Goal: Task Accomplishment & Management: Complete application form

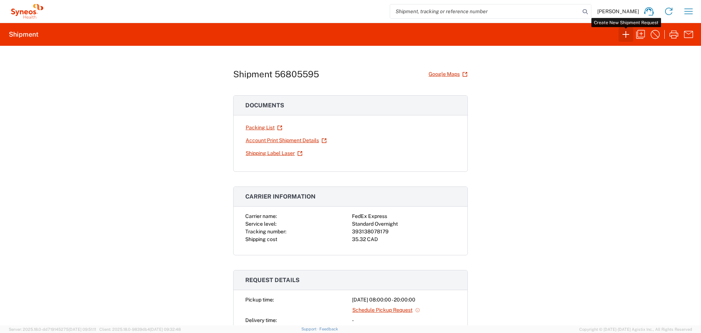
click at [625, 34] on icon "button" at bounding box center [626, 34] width 7 height 7
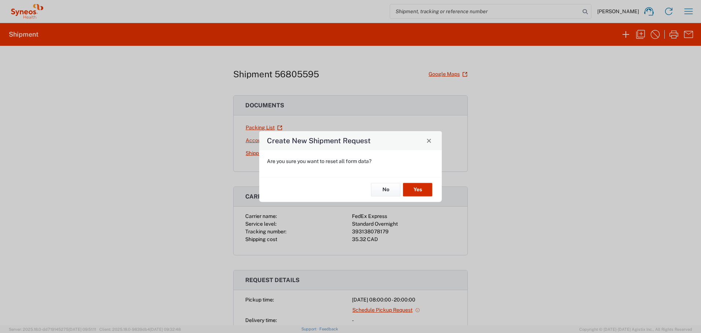
click at [412, 189] on button "Yes" at bounding box center [417, 190] width 29 height 14
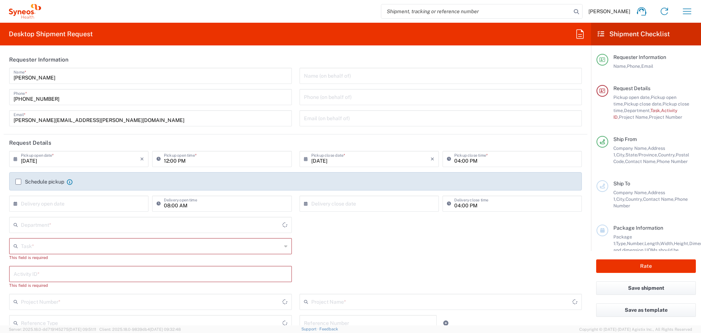
type input "[GEOGRAPHIC_DATA]"
type input "4510"
click at [75, 161] on input "[DATE]" at bounding box center [80, 158] width 119 height 13
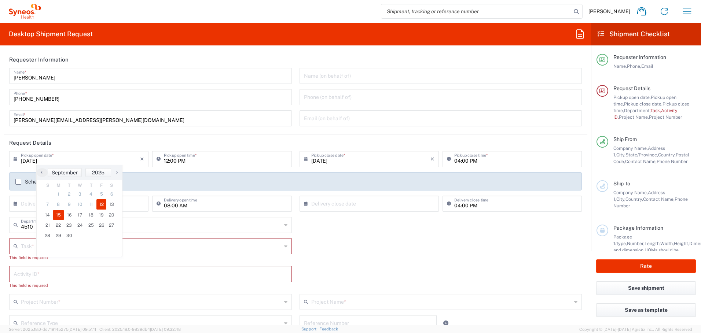
click at [59, 215] on span "15" at bounding box center [58, 215] width 11 height 10
type input "[DATE]"
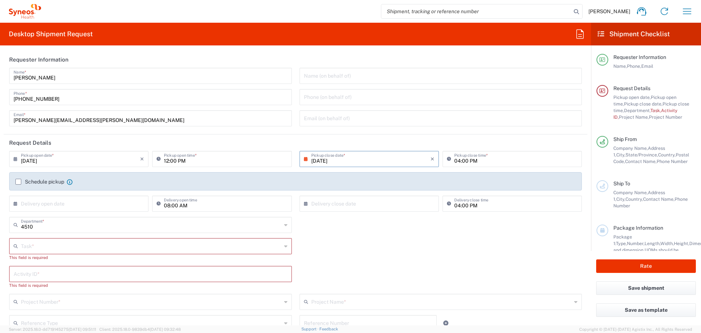
click at [76, 157] on input "[DATE]" at bounding box center [80, 158] width 119 height 13
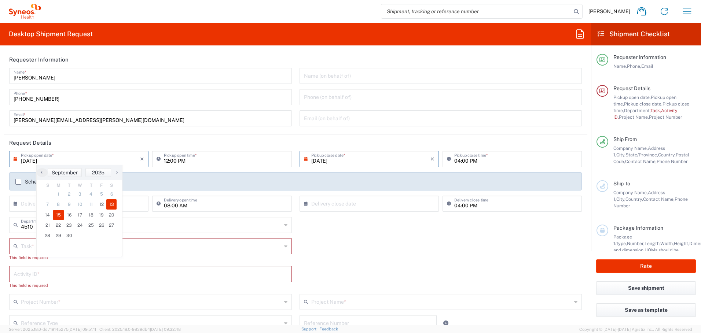
click at [113, 205] on span "13" at bounding box center [111, 205] width 10 height 10
type input "[DATE]"
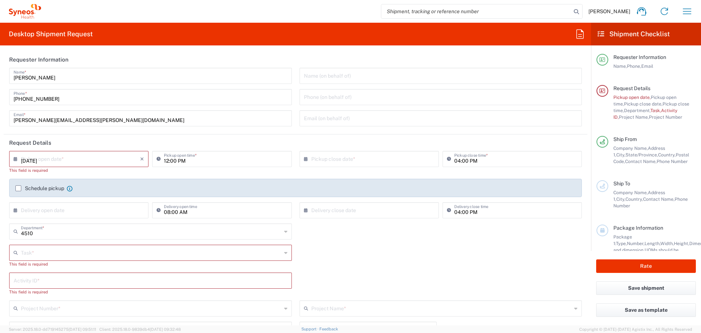
type input "[DATE]"
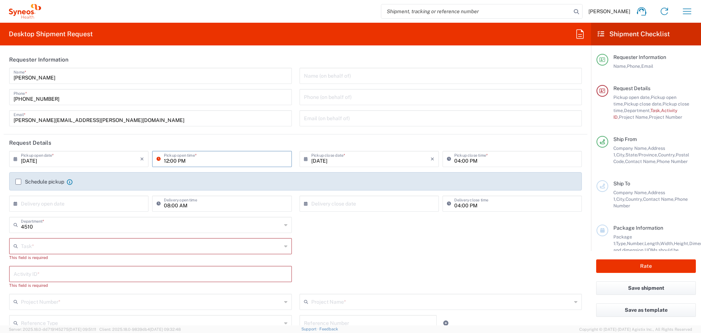
click at [165, 159] on input "12:00 PM" at bounding box center [225, 158] width 123 height 13
type input "08:00 AM"
type input "08:00 PM"
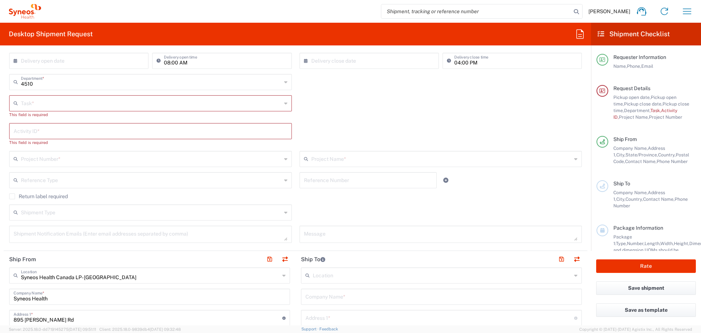
scroll to position [143, 0]
click at [199, 101] on input "text" at bounding box center [151, 102] width 261 height 13
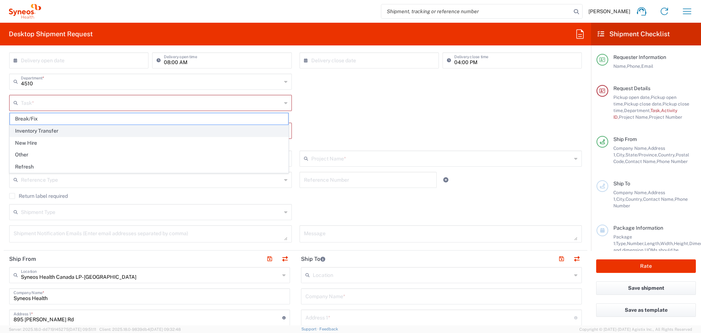
click at [154, 133] on span "Inventory Transfer" at bounding box center [149, 130] width 278 height 11
type input "Inventory Transfer"
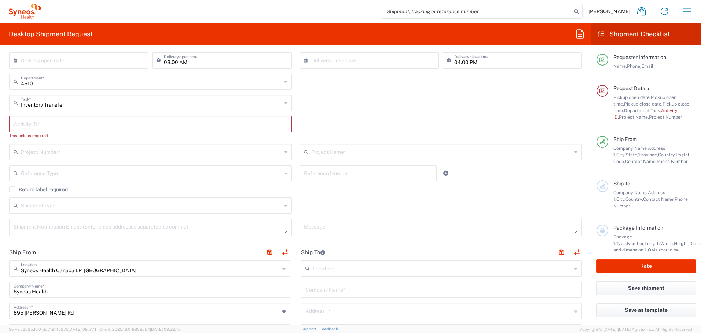
click at [150, 121] on input "text" at bounding box center [151, 123] width 274 height 13
paste input "INC2648572"
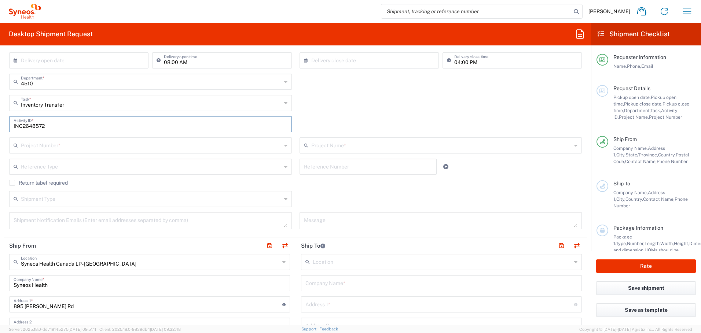
type input "INC2648572"
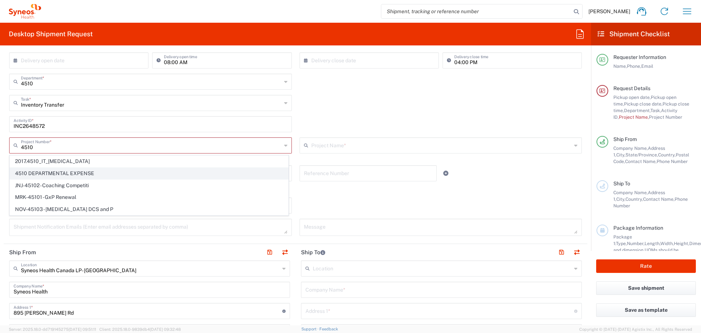
click at [109, 170] on span "4510 DEPARTMENTAL EXPENSE" at bounding box center [149, 173] width 278 height 11
type input "4510 DEPARTMENTAL EXPENSE"
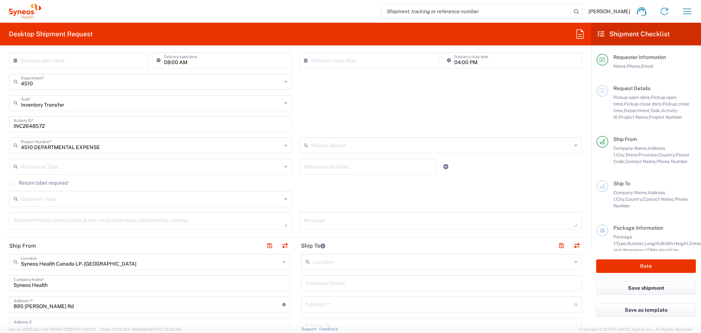
type input "4510 DEPARTMENTAL EXPENSE"
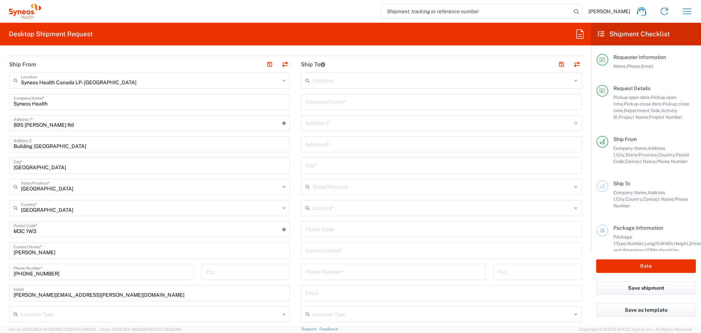
scroll to position [336, 0]
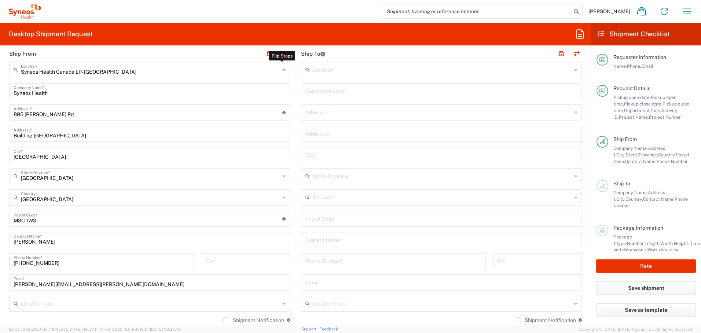
click at [282, 53] on button "button" at bounding box center [285, 54] width 10 height 10
type input "EORI"
type input "Syneos Health Canada LP- [GEOGRAPHIC_DATA]"
type input "Syneos Health"
type input "895 [PERSON_NAME] Rd"
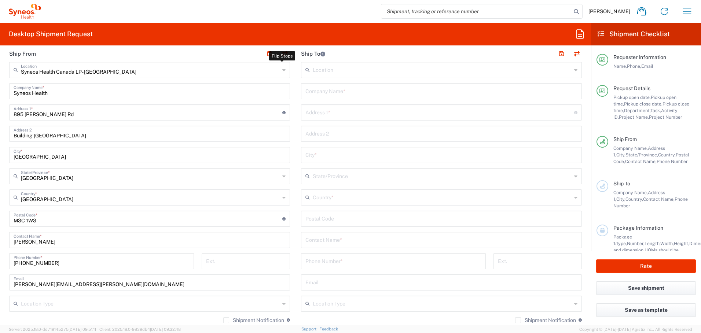
type input "Building [GEOGRAPHIC_DATA]"
type input "[GEOGRAPHIC_DATA]"
type input "M3C 1W3"
type input "[PERSON_NAME]"
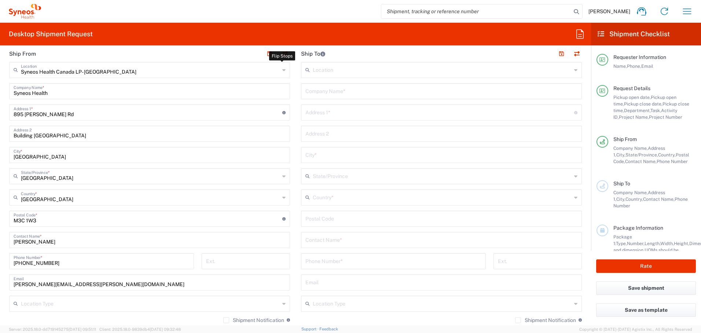
type input "[PHONE_NUMBER]"
type input "[PERSON_NAME][EMAIL_ADDRESS][PERSON_NAME][DOMAIN_NAME]"
type input "Other"
type input "834751141"
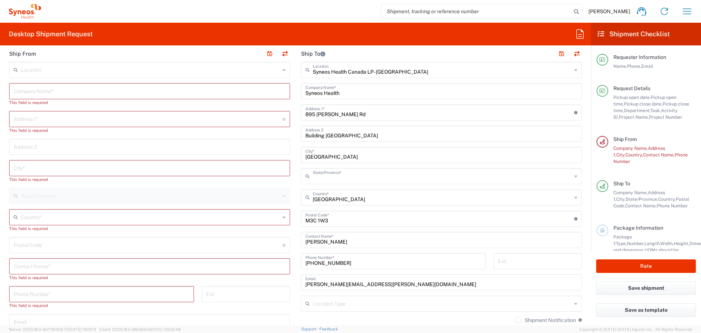
type input "[GEOGRAPHIC_DATA]"
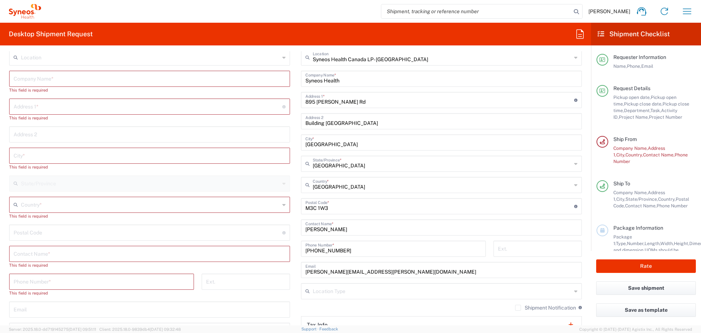
scroll to position [348, 0]
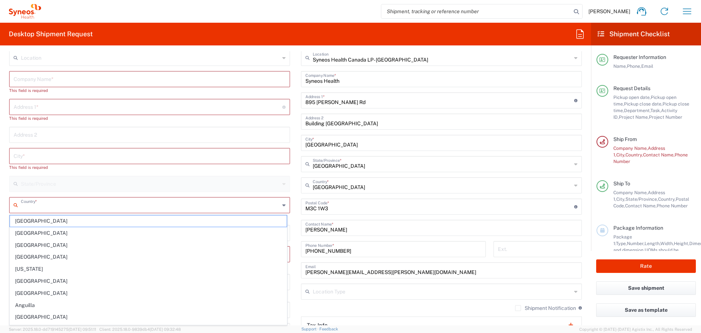
click at [56, 203] on input "text" at bounding box center [150, 204] width 259 height 13
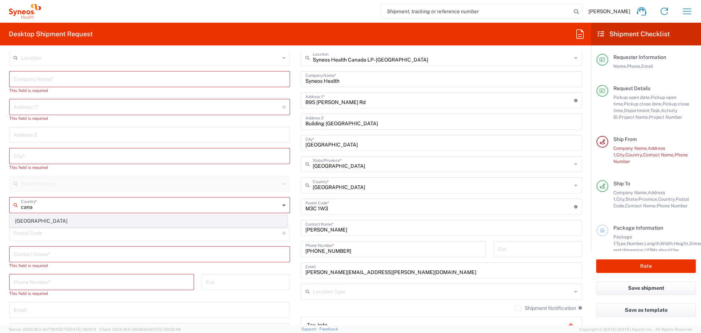
click at [29, 221] on span "[GEOGRAPHIC_DATA]" at bounding box center [148, 221] width 277 height 11
type input "[GEOGRAPHIC_DATA]"
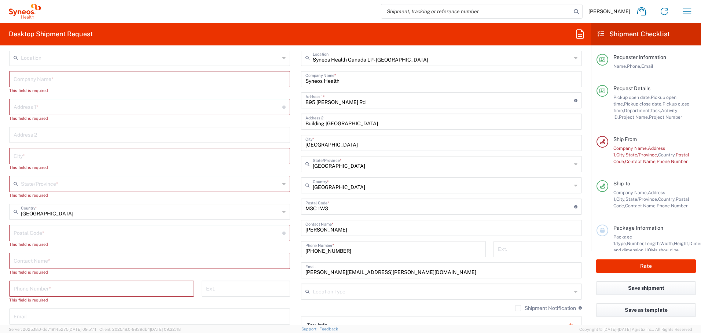
click at [42, 262] on input "text" at bounding box center [150, 260] width 272 height 13
paste input "[PERSON_NAME]"
type input "[PERSON_NAME]"
click at [89, 81] on input "text" at bounding box center [150, 78] width 272 height 13
paste input "[PERSON_NAME]"
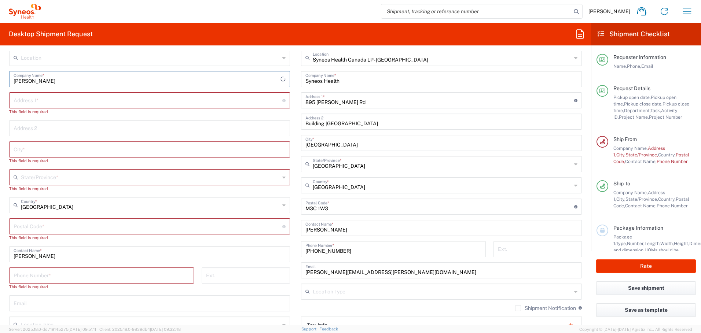
type input "[PERSON_NAME]"
paste input "[STREET_ADDRESS]"
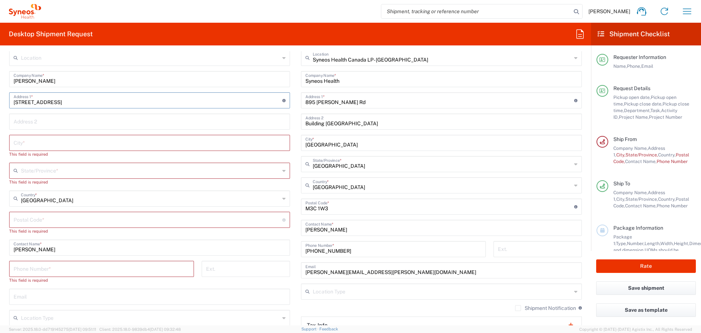
type input "[STREET_ADDRESS]"
paste input "Saint-Bruno-de-Montarville"
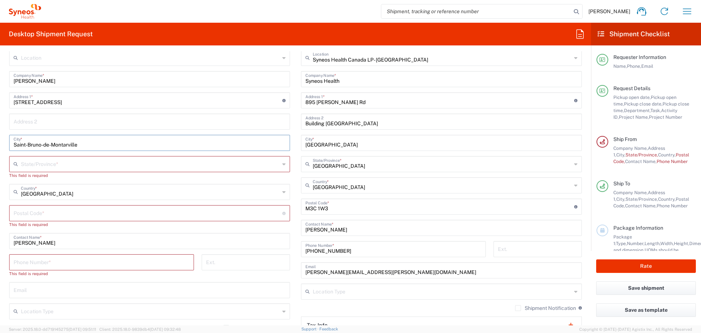
type input "Saint-Bruno-de-Montarville"
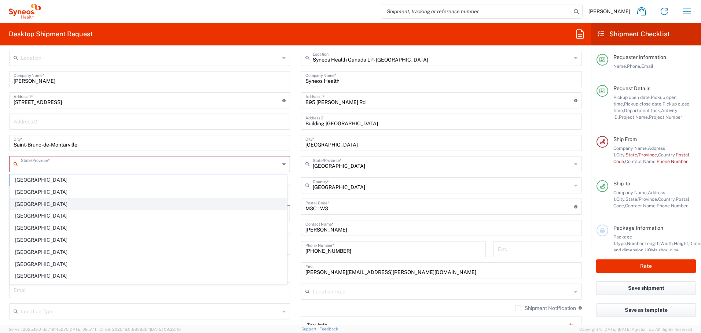
scroll to position [46, 0]
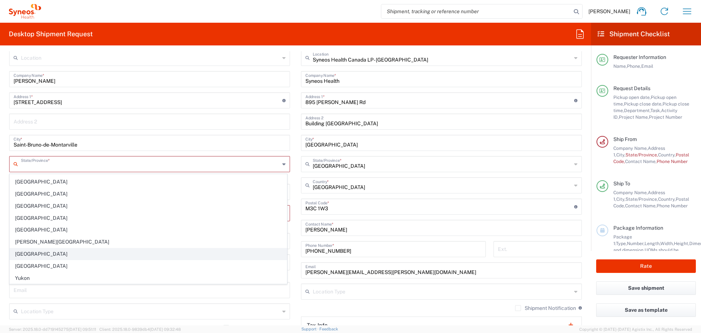
click at [50, 254] on span "[GEOGRAPHIC_DATA]" at bounding box center [148, 254] width 277 height 11
type input "[GEOGRAPHIC_DATA]"
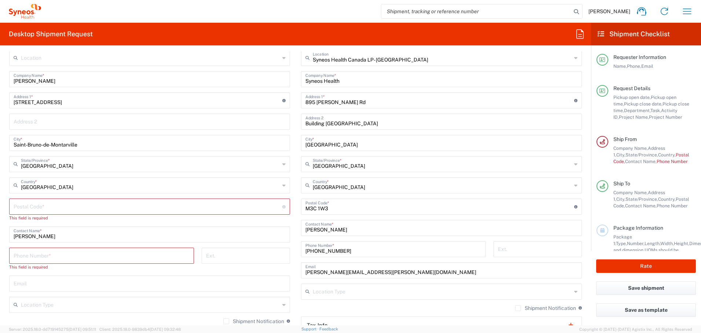
type input "[GEOGRAPHIC_DATA]"
paste input "J3V 0C3"
type input "J3V 0C3"
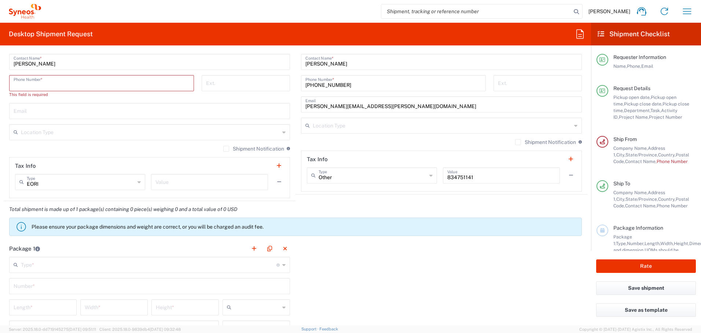
scroll to position [516, 0]
click at [223, 149] on label "Shipment Notification" at bounding box center [253, 147] width 61 height 6
click at [226, 147] on input "Shipment Notification" at bounding box center [226, 147] width 0 height 0
click at [39, 83] on input "tel" at bounding box center [102, 80] width 176 height 13
paste input "514603 4866"
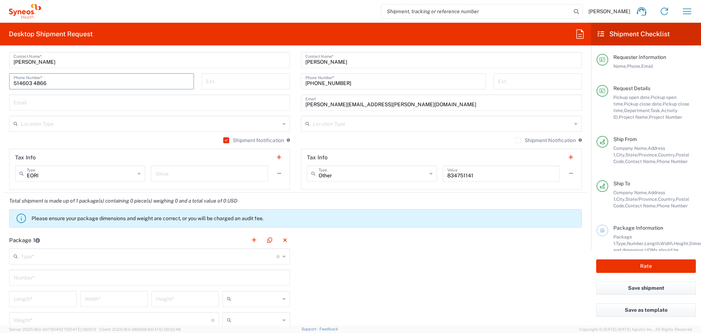
type input "514603 4866"
paste input "[EMAIL_ADDRESS][DOMAIN_NAME]"
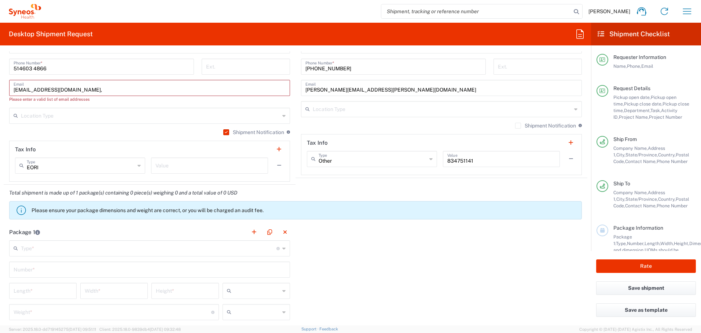
scroll to position [536, 0]
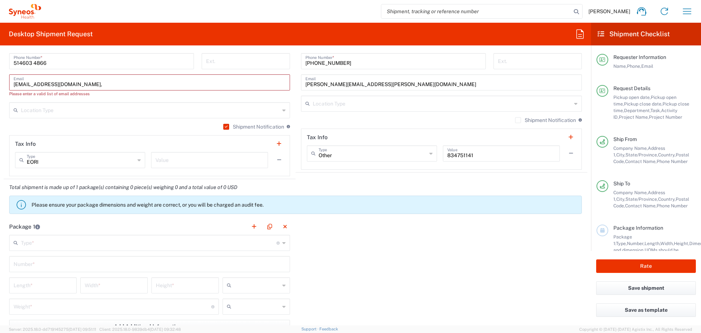
paste input "[EMAIL_ADDRESS][DOMAIN_NAME]"
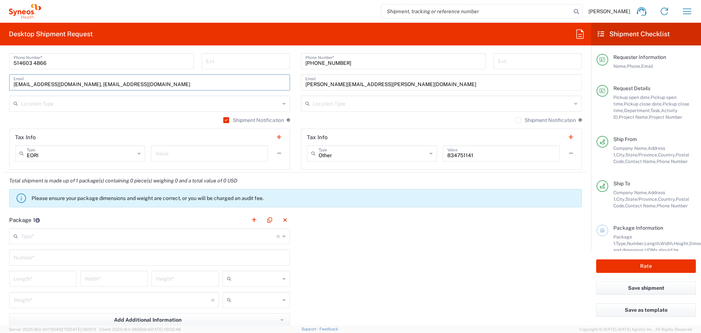
type input "[EMAIL_ADDRESS][DOMAIN_NAME], [EMAIL_ADDRESS][DOMAIN_NAME]"
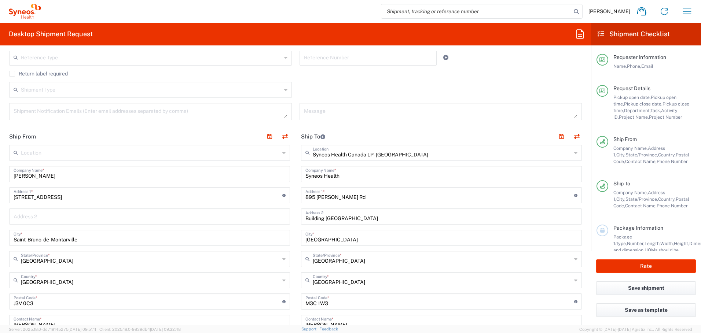
scroll to position [292, 0]
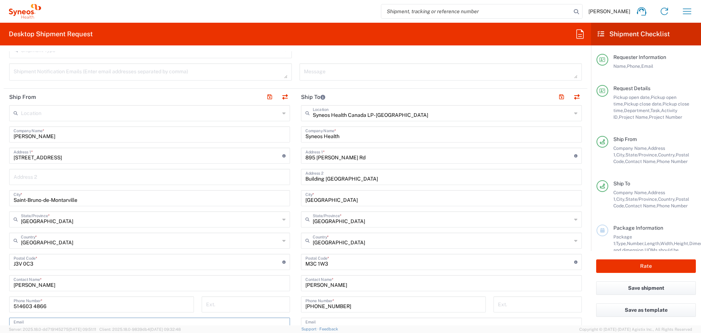
click at [26, 135] on input "[PERSON_NAME]" at bounding box center [150, 134] width 272 height 13
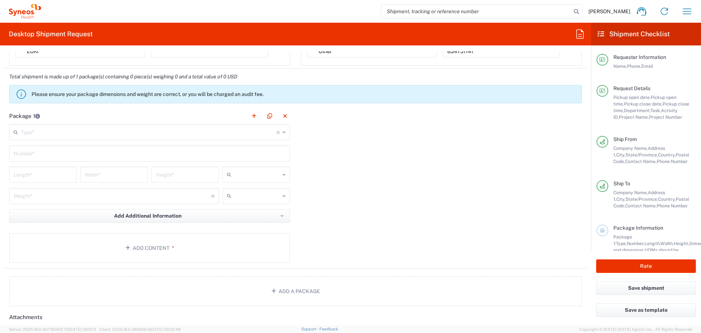
scroll to position [672, 0]
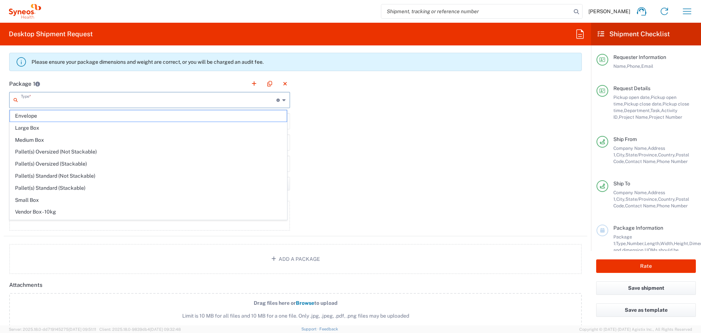
click at [99, 100] on input "text" at bounding box center [149, 99] width 256 height 13
click at [84, 142] on span "Medium Box" at bounding box center [148, 140] width 277 height 11
type input "Medium Box"
type input "13"
type input "11.5"
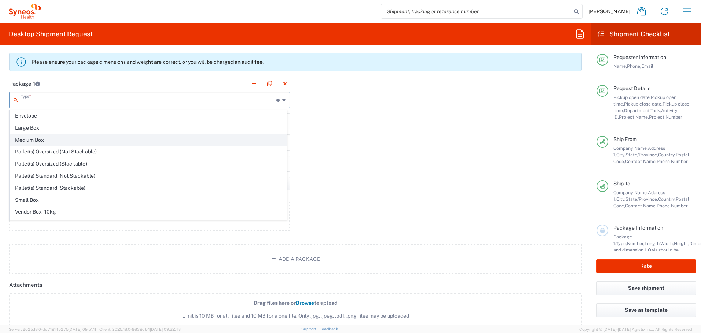
type input "2.5"
type input "in"
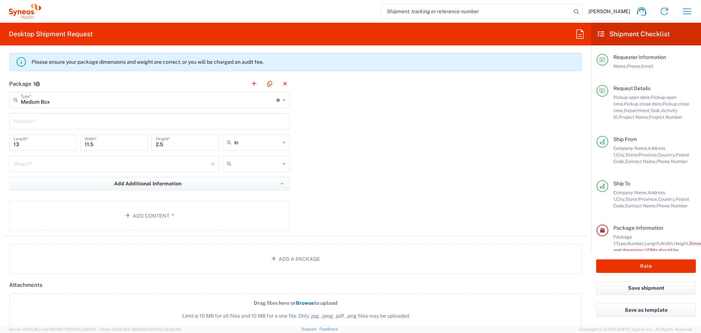
click at [63, 120] on input "text" at bounding box center [150, 120] width 272 height 13
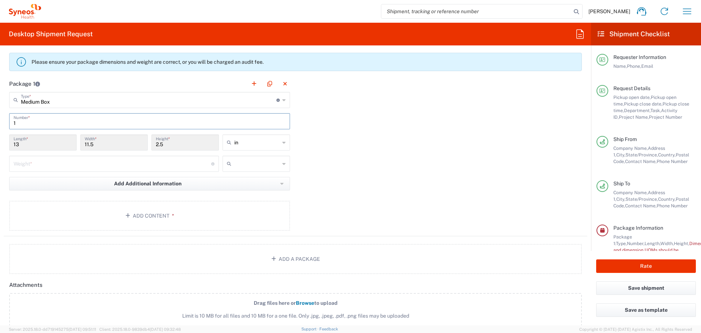
type input "1"
click at [40, 165] on input "number" at bounding box center [113, 163] width 198 height 13
type input "7"
click at [249, 164] on input "text" at bounding box center [256, 164] width 45 height 12
drag, startPoint x: 244, startPoint y: 190, endPoint x: 200, endPoint y: 200, distance: 45.0
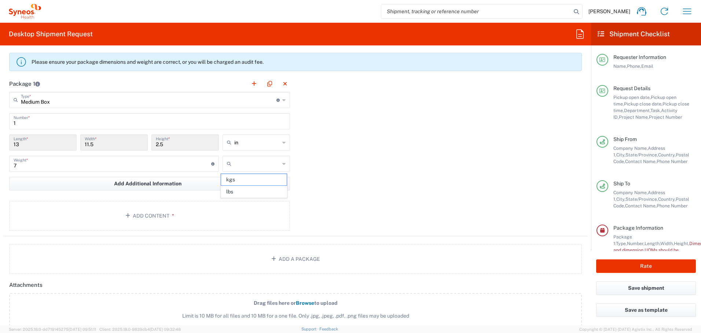
click at [244, 190] on span "lbs" at bounding box center [253, 191] width 65 height 11
type input "lbs"
click at [161, 216] on button "Add Content *" at bounding box center [149, 216] width 281 height 30
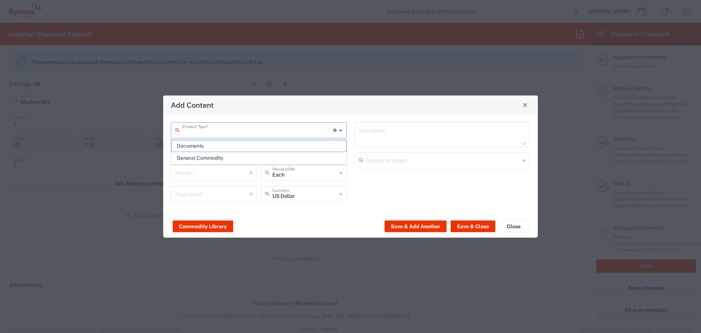
click at [244, 130] on input "text" at bounding box center [258, 129] width 151 height 13
click at [236, 160] on span "General Commodity" at bounding box center [259, 158] width 175 height 11
type input "General Commodity"
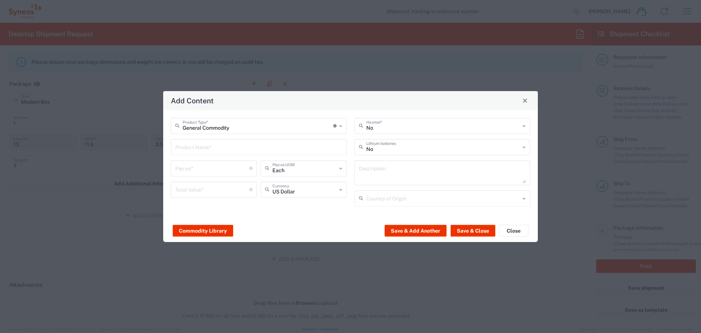
click at [211, 168] on input "number" at bounding box center [212, 167] width 74 height 13
type input "1"
click at [202, 232] on button "Commodity Library" at bounding box center [203, 231] width 61 height 12
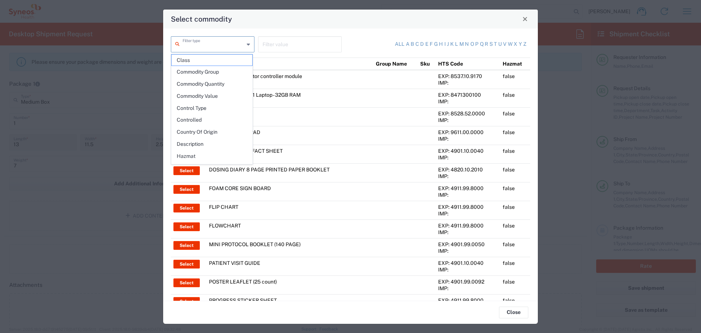
click at [208, 44] on input "text" at bounding box center [214, 43] width 62 height 13
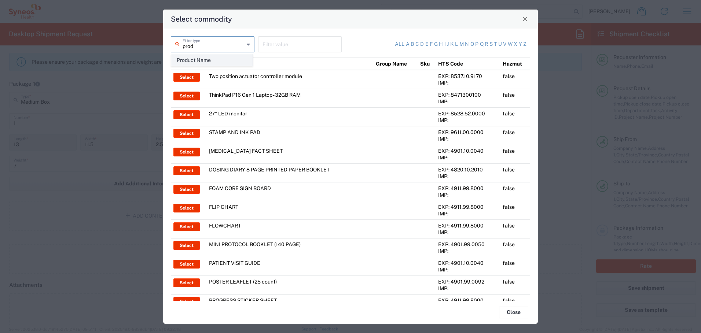
click at [208, 60] on span "Product Name" at bounding box center [212, 60] width 81 height 11
type input "Product Name"
click at [283, 46] on input "text" at bounding box center [300, 43] width 75 height 13
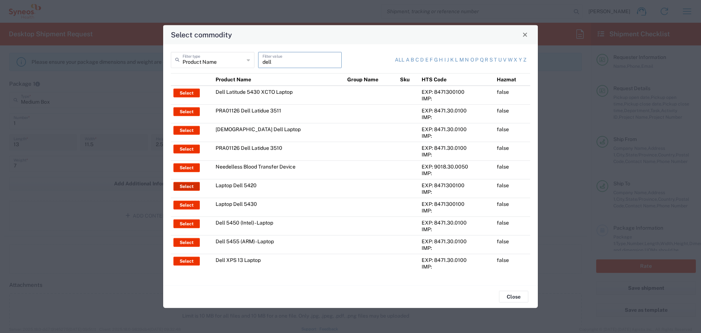
type input "dell"
click at [188, 184] on button "Select" at bounding box center [187, 186] width 26 height 9
type input "Laptop Dell 5420"
type textarea "Laptop Latitude Dell 5420"
type input "[GEOGRAPHIC_DATA]"
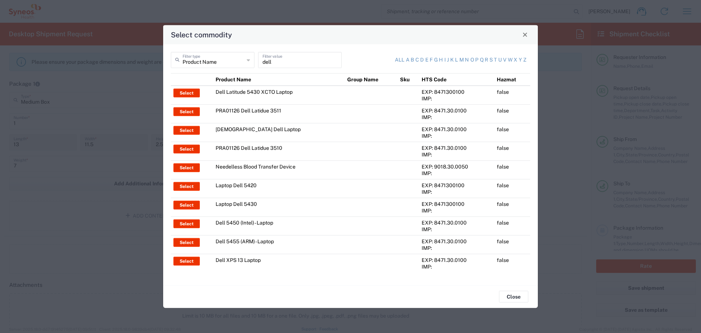
type input "Yes"
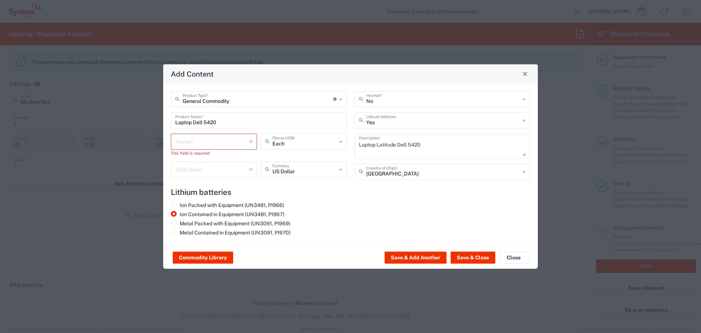
click at [190, 140] on input "number" at bounding box center [212, 141] width 74 height 13
type input "1"
click at [193, 164] on input "number" at bounding box center [212, 162] width 74 height 13
type input "1000"
click at [477, 256] on button "Save & Close" at bounding box center [473, 258] width 45 height 12
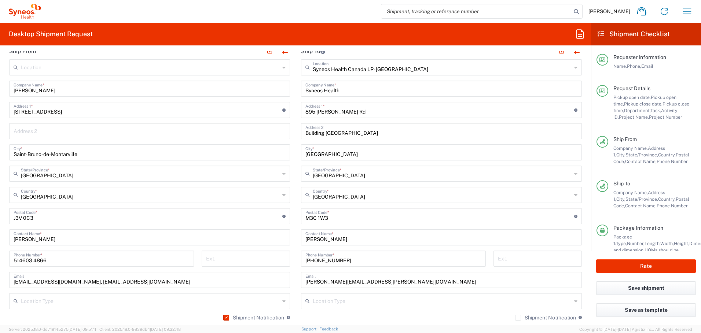
scroll to position [339, 0]
click at [646, 263] on button "Rate" at bounding box center [647, 267] width 100 height 14
type input "4510 DEPARTMENTAL EXPENSE"
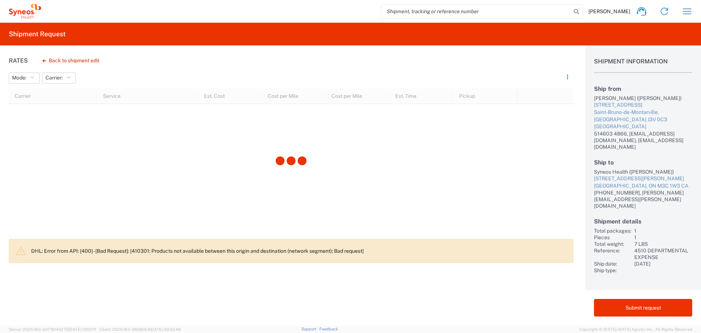
click at [601, 99] on div "[PERSON_NAME] ([PERSON_NAME])" at bounding box center [643, 98] width 98 height 7
click at [628, 97] on div "[PERSON_NAME] ([PERSON_NAME])" at bounding box center [643, 98] width 98 height 7
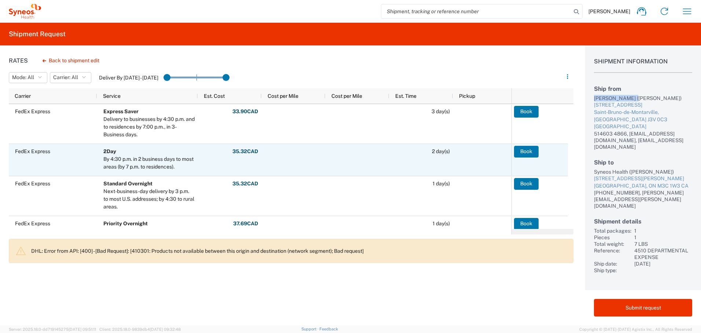
copy div "[PERSON_NAME]"
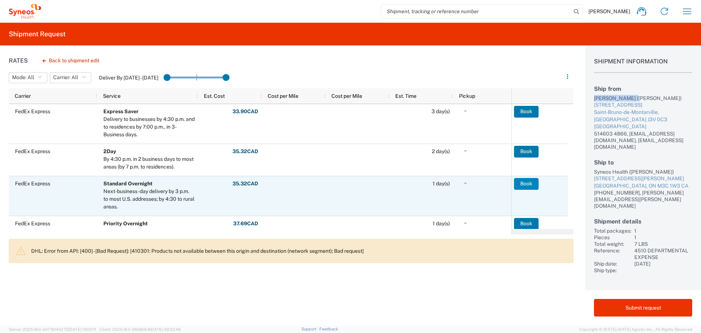
click at [521, 184] on button "Book" at bounding box center [526, 184] width 25 height 12
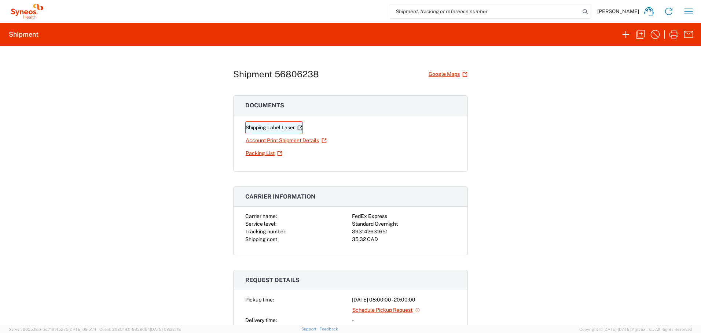
click at [257, 128] on link "Shipping Label Laser" at bounding box center [274, 127] width 58 height 13
click at [690, 10] on icon "button" at bounding box center [689, 12] width 12 height 12
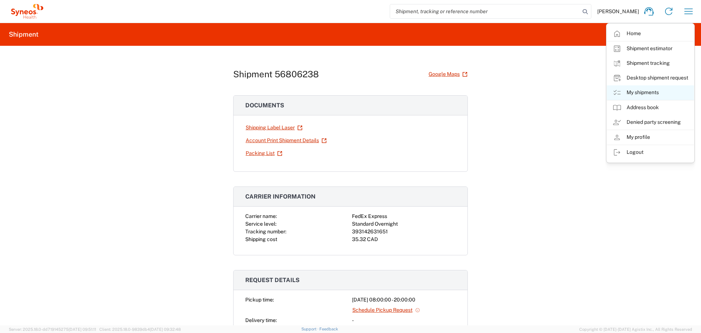
click at [640, 91] on link "My shipments" at bounding box center [650, 92] width 87 height 15
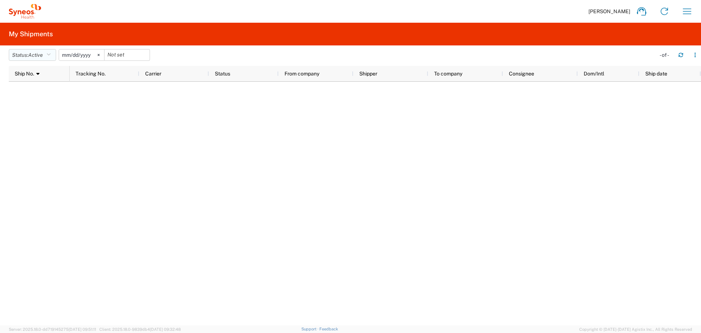
click at [43, 52] on span "Active" at bounding box center [35, 55] width 15 height 6
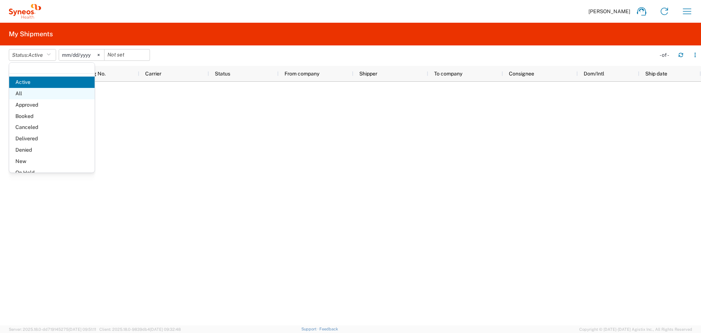
click at [33, 91] on span "All" at bounding box center [51, 93] width 85 height 11
